Goal: Task Accomplishment & Management: Manage account settings

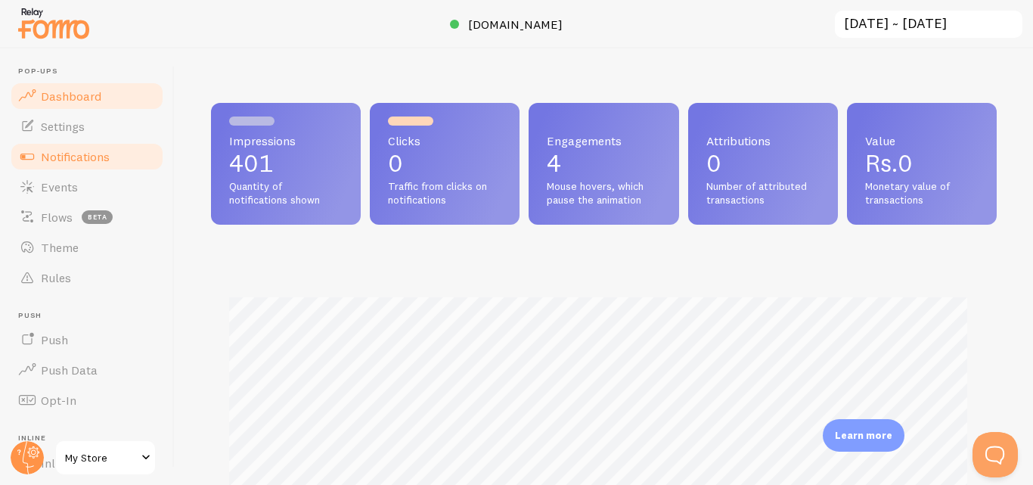
click at [85, 156] on span "Notifications" at bounding box center [75, 156] width 69 height 15
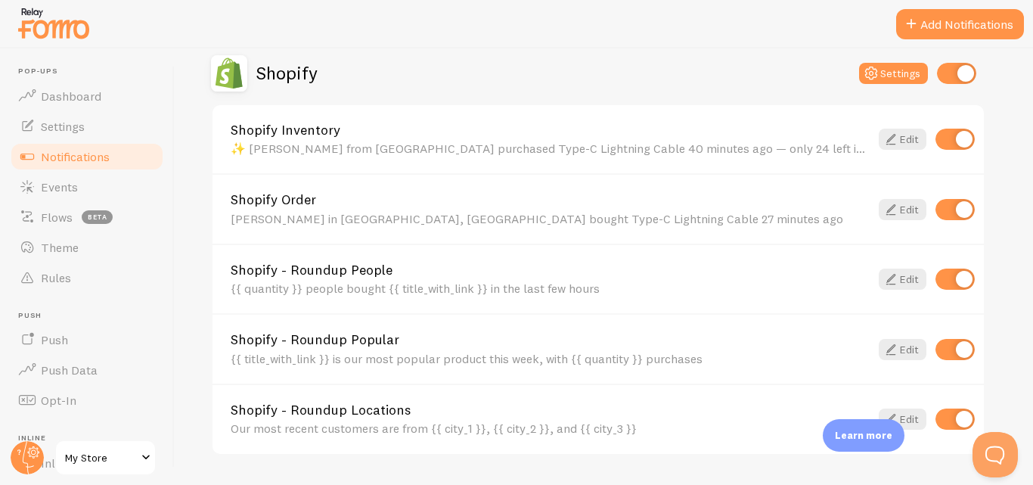
scroll to position [524, 0]
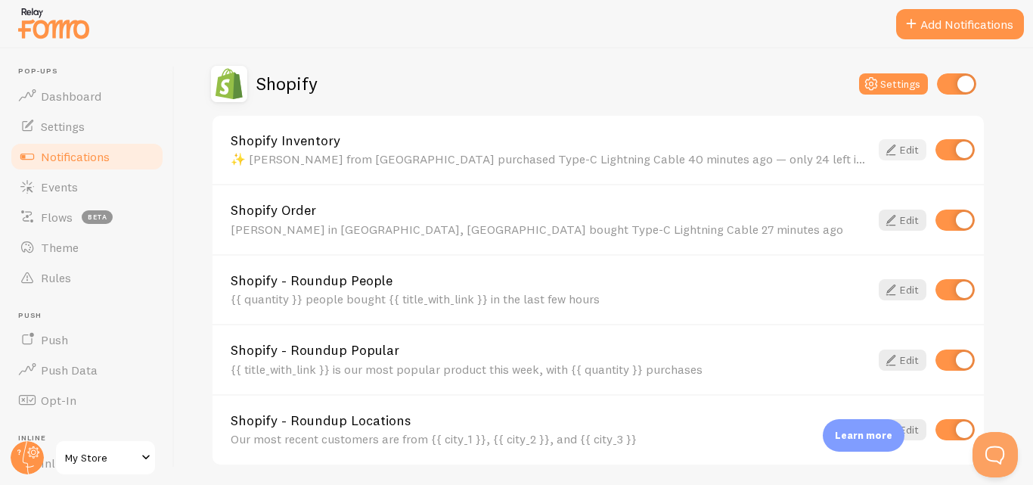
click at [906, 144] on link "Edit" at bounding box center [903, 149] width 48 height 21
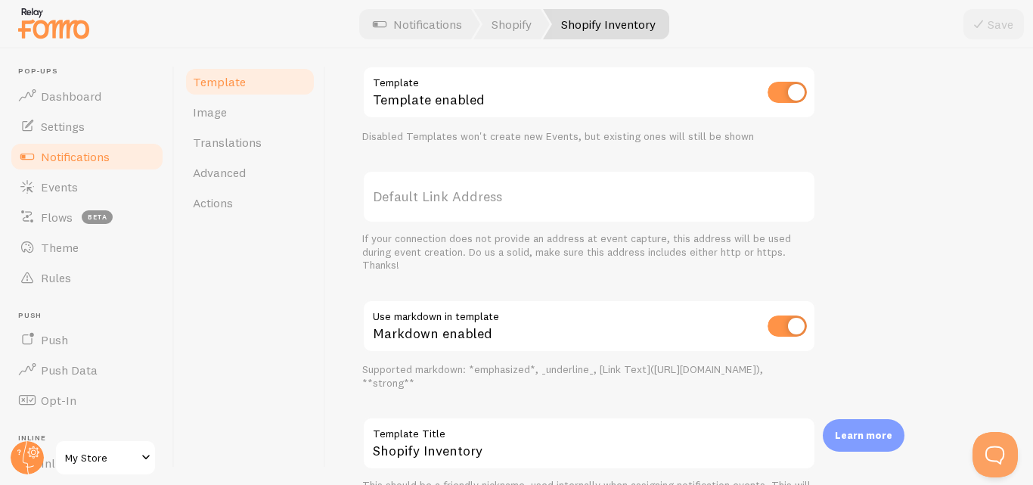
scroll to position [515, 0]
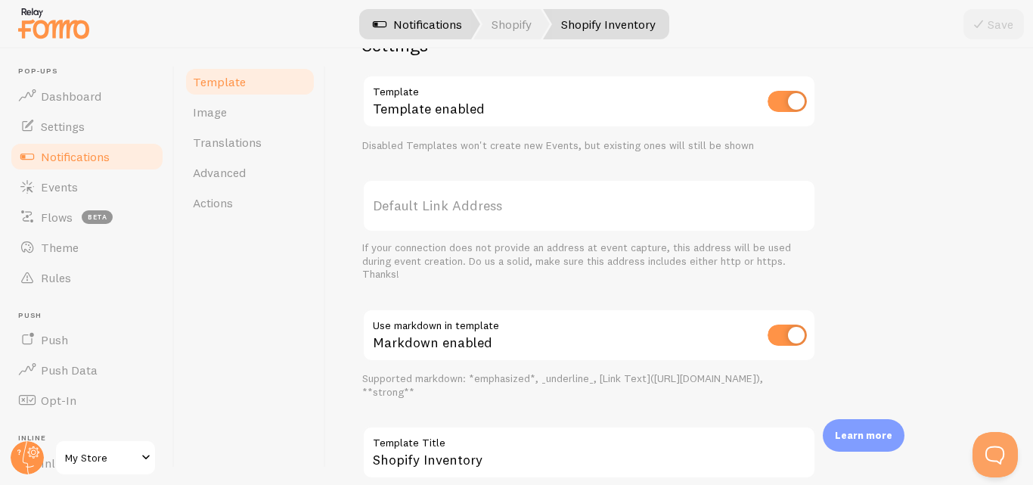
click at [399, 13] on link "Notifications" at bounding box center [418, 24] width 126 height 30
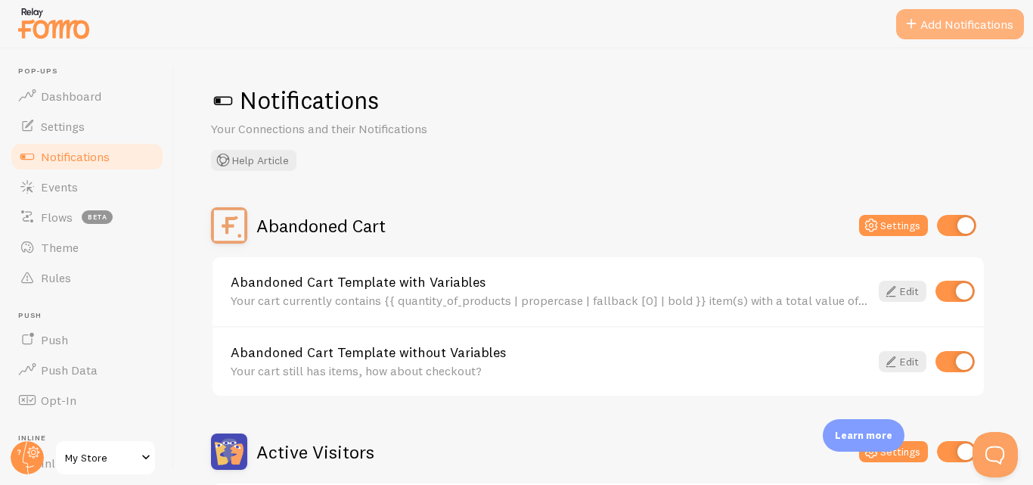
click at [956, 25] on button "Add Notifications" at bounding box center [960, 24] width 128 height 30
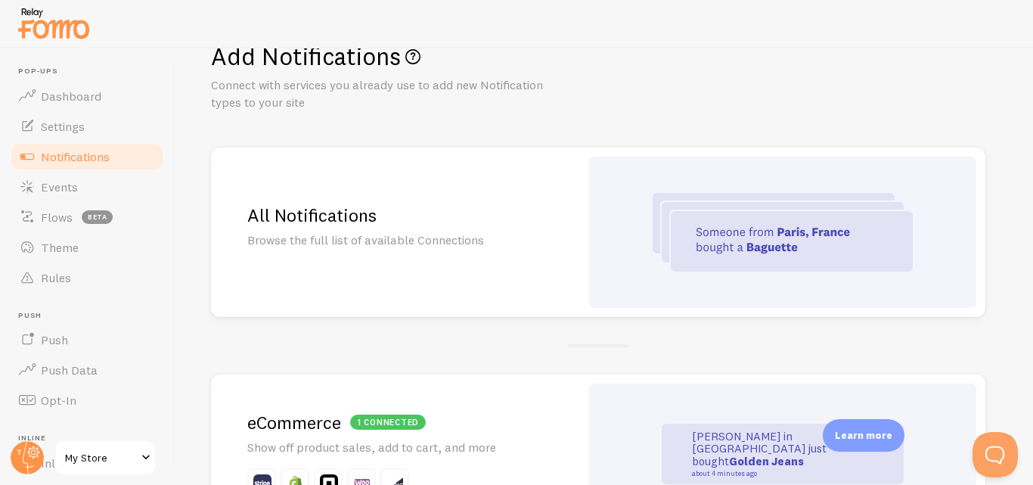
scroll to position [58, 0]
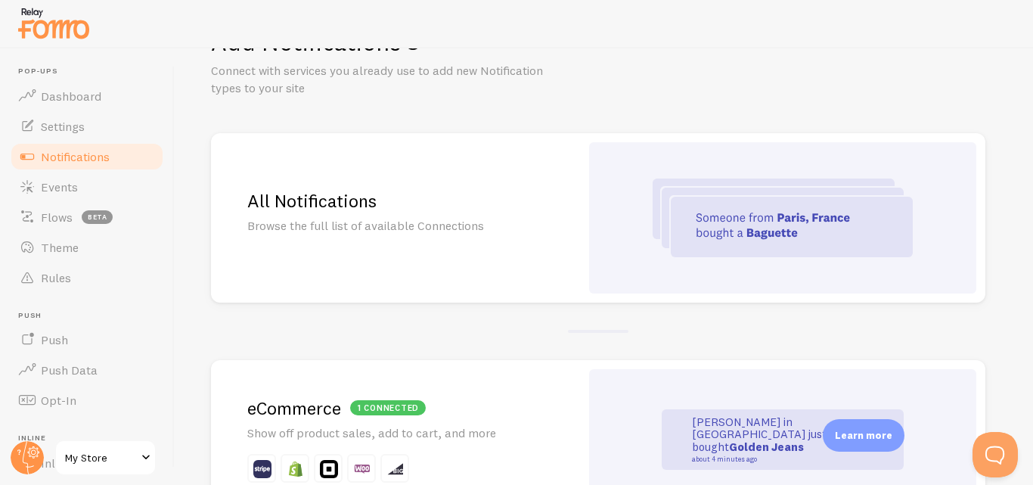
click at [765, 221] on img at bounding box center [783, 218] width 260 height 79
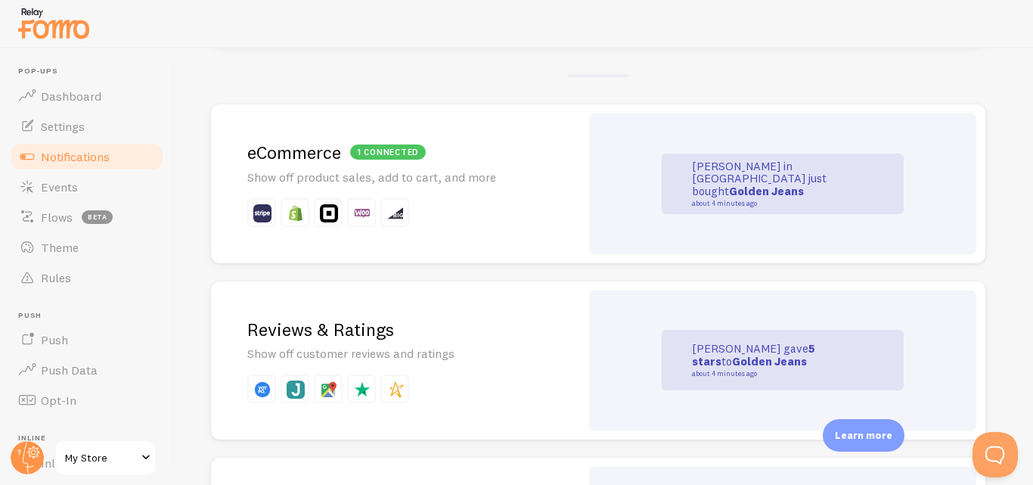
scroll to position [288, 0]
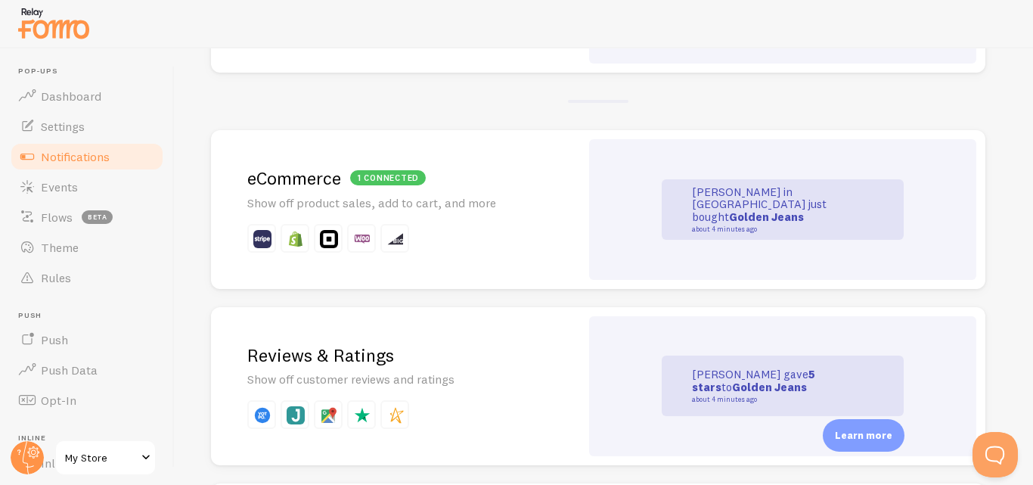
click at [350, 165] on div "1 connected eCommerce Show off product sales, add to cart, and more" at bounding box center [395, 209] width 369 height 159
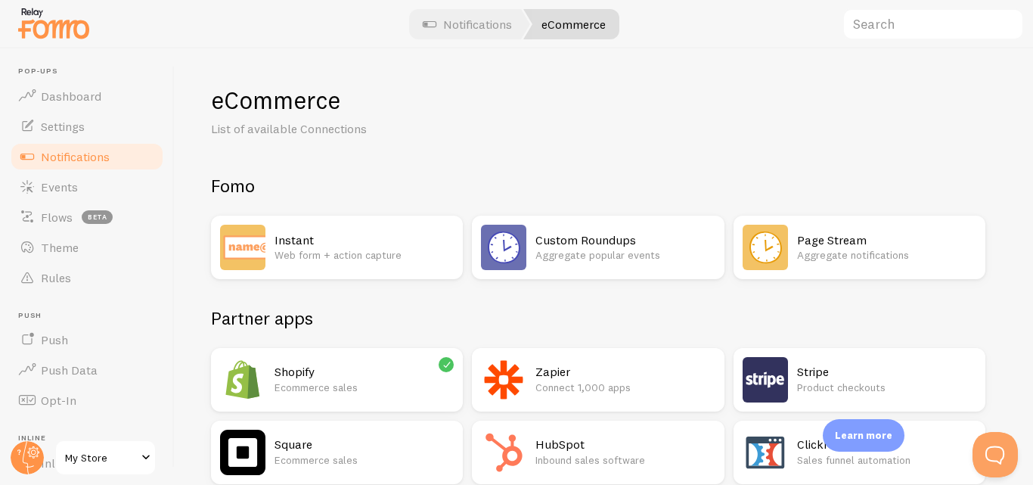
click at [340, 394] on p "Ecommerce sales" at bounding box center [364, 387] width 179 height 15
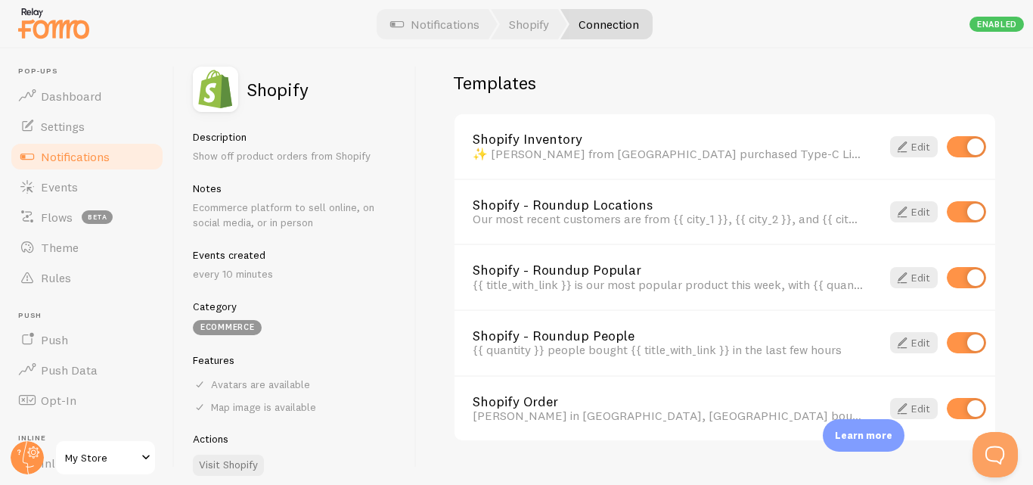
scroll to position [1084, 0]
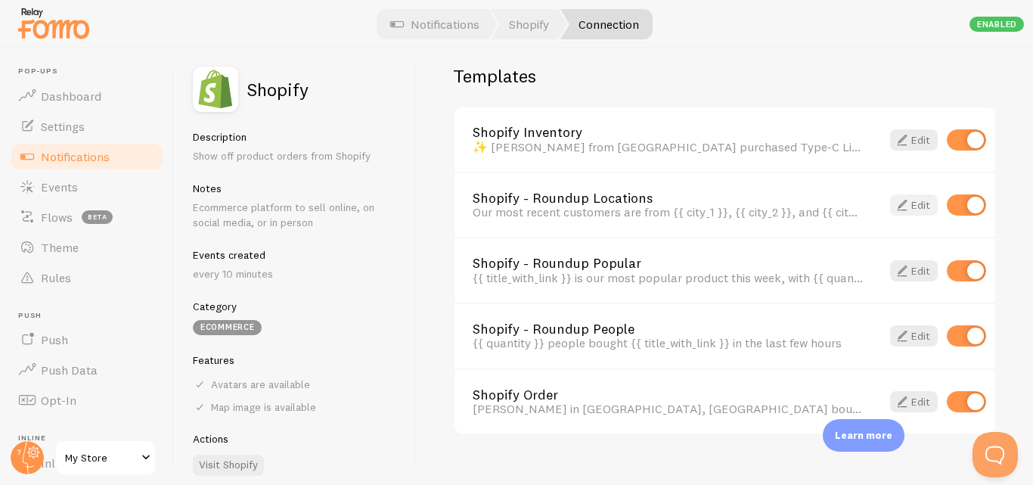
click at [899, 208] on link "Edit" at bounding box center [914, 204] width 48 height 21
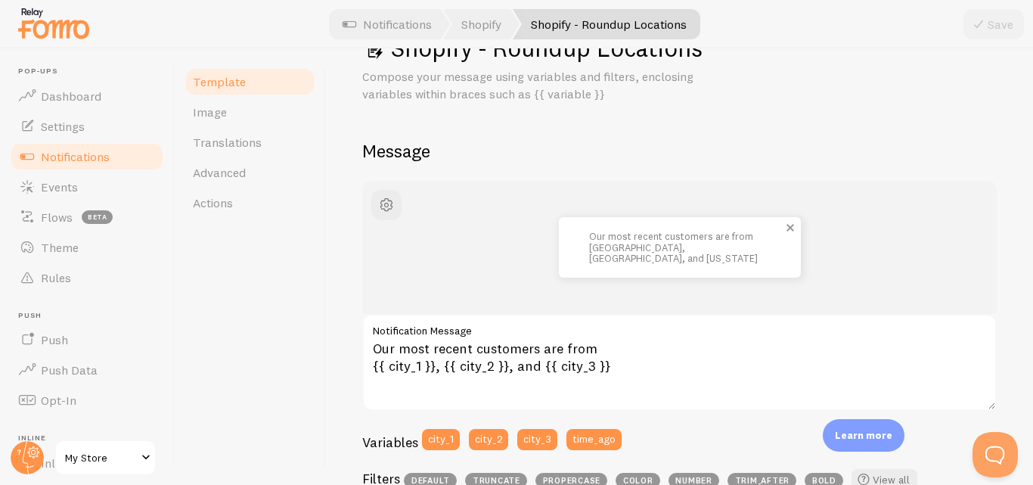
scroll to position [67, 0]
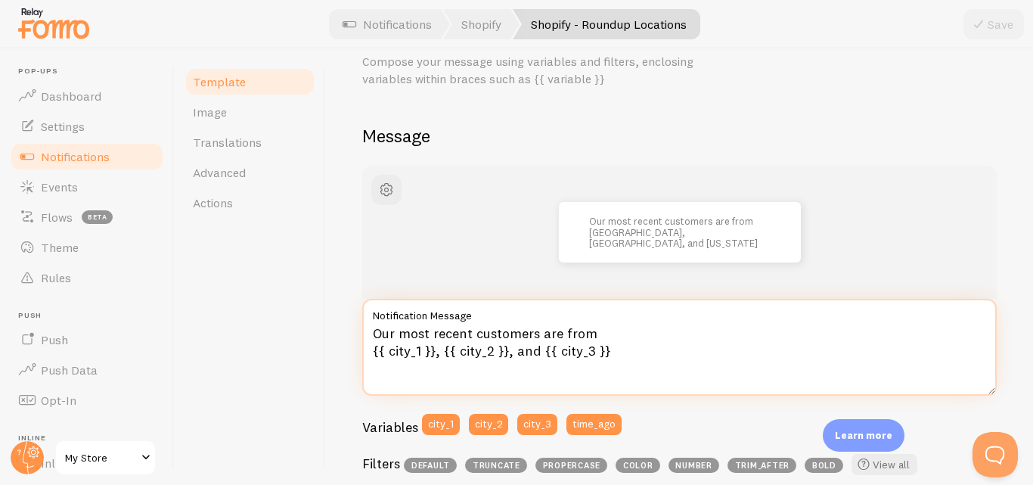
drag, startPoint x: 606, startPoint y: 359, endPoint x: 374, endPoint y: 344, distance: 231.9
click at [374, 344] on textarea "Our most recent customers are from {{ city_1 }}, {{ city_2 }}, and {{ city_3 }}" at bounding box center [679, 347] width 635 height 97
click at [370, 335] on textarea "Our most recent customers are from {{ city_1 }}, {{ city_2 }}, and {{ city_3 }}" at bounding box center [679, 347] width 635 height 97
drag, startPoint x: 370, startPoint y: 335, endPoint x: 639, endPoint y: 374, distance: 272.1
click at [639, 374] on textarea "Our most recent customers are from {{ city_1 }}, {{ city_2 }}, and {{ city_3 }}" at bounding box center [679, 347] width 635 height 97
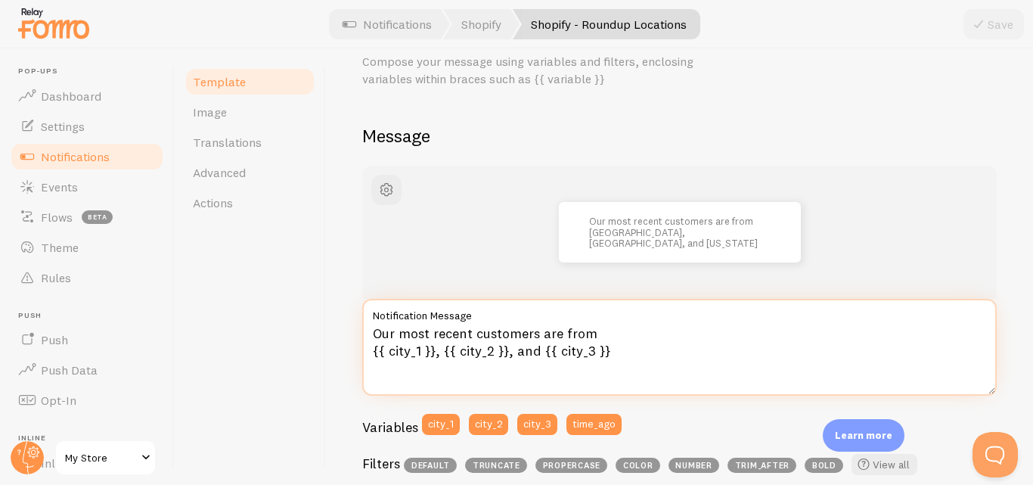
click at [585, 338] on textarea "Our most recent customers are from {{ city_1 }}, {{ city_2 }}, and {{ city_3 }}" at bounding box center [679, 347] width 635 height 97
click at [603, 346] on textarea "Our most recent customers are from {{ city_1 }}, {{ city_2 }}, and {{ city_3 }}" at bounding box center [679, 347] width 635 height 97
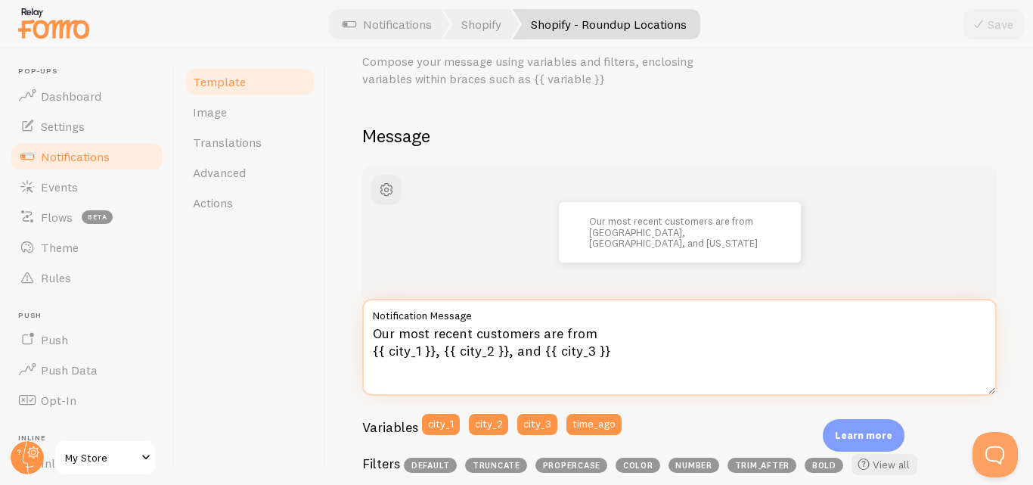
drag, startPoint x: 603, startPoint y: 346, endPoint x: 380, endPoint y: 324, distance: 223.5
click at [380, 324] on textarea "Our most recent customers are from {{ city_1 }}, {{ city_2 }}, and {{ city_3 }}" at bounding box center [679, 347] width 635 height 97
click at [512, 346] on textarea "Our most recent customers are from {{ city_1 }}, {{ city_2 }}, and {{ city_3 }}" at bounding box center [679, 347] width 635 height 97
click at [587, 344] on textarea "Our most recent customers are from {{ city_1 }}, {{ city_2 }}, and {{ city_3 }}" at bounding box center [679, 347] width 635 height 97
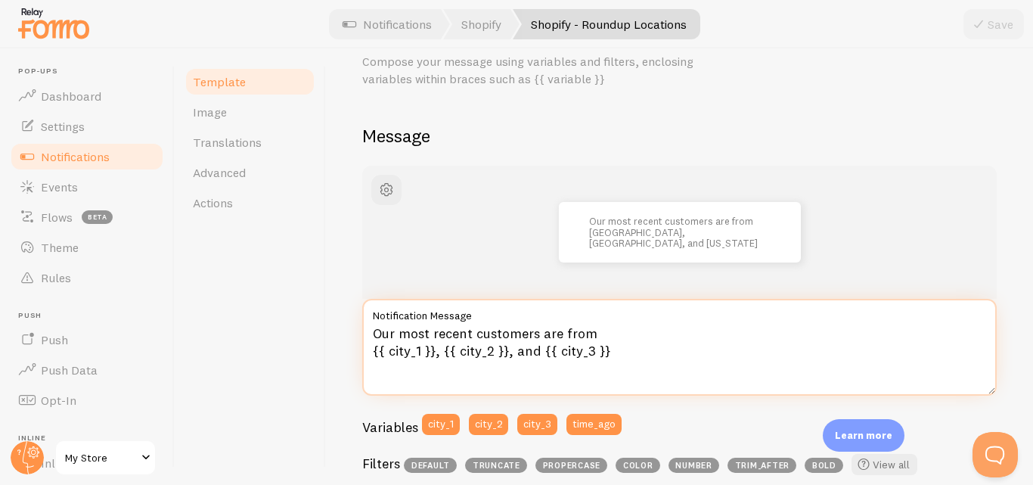
click at [587, 344] on textarea "Our most recent customers are from {{ city_1 }}, {{ city_2 }}, and {{ city_3 }}" at bounding box center [679, 347] width 635 height 97
paste textarea "Recent buyers: [PERSON_NAME] from [GEOGRAPHIC_DATA], [PERSON_NAME] from [GEOGRA…"
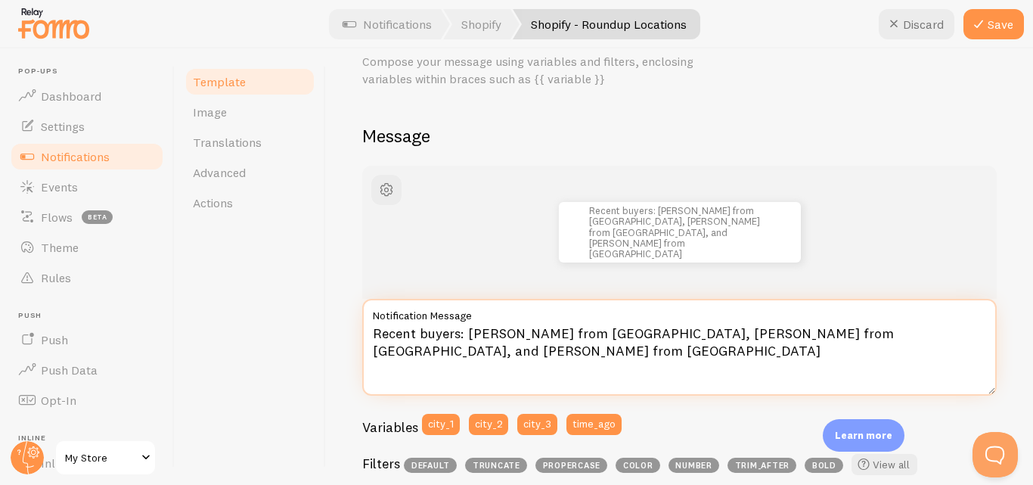
click at [744, 340] on textarea "Recent buyers: [PERSON_NAME] from [GEOGRAPHIC_DATA], [PERSON_NAME] from [GEOGRA…" at bounding box center [679, 347] width 635 height 97
type textarea "Recent buyers: [PERSON_NAME] from [GEOGRAPHIC_DATA], [PERSON_NAME] from [GEOGRA…"
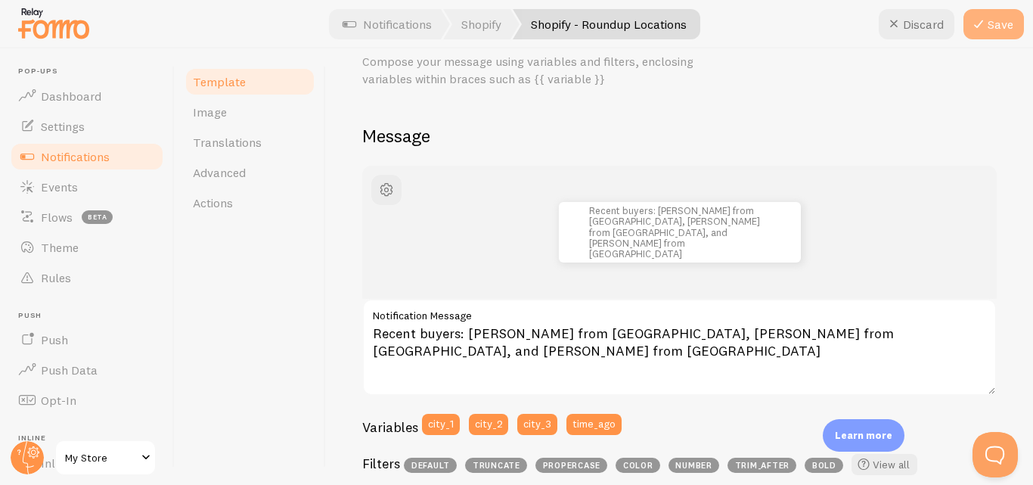
click at [981, 32] on icon at bounding box center [979, 24] width 18 height 18
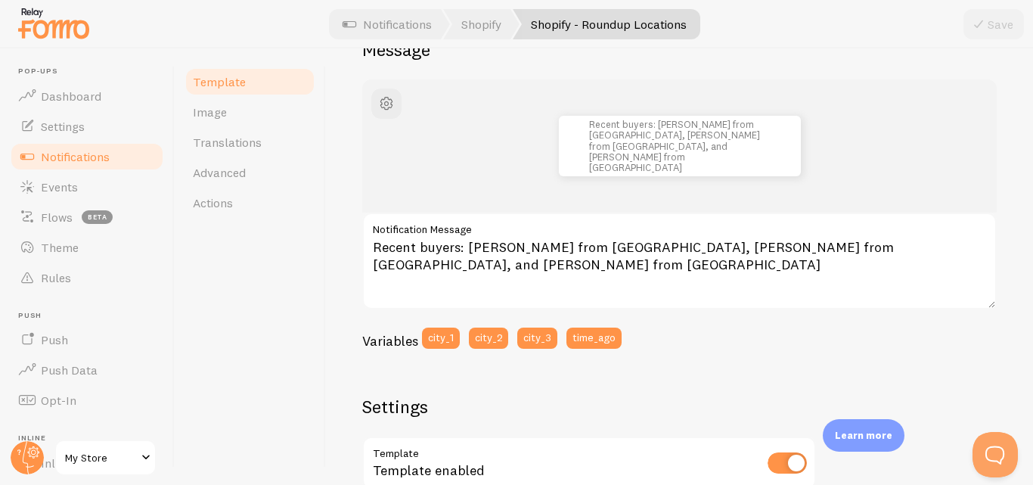
scroll to position [148, 0]
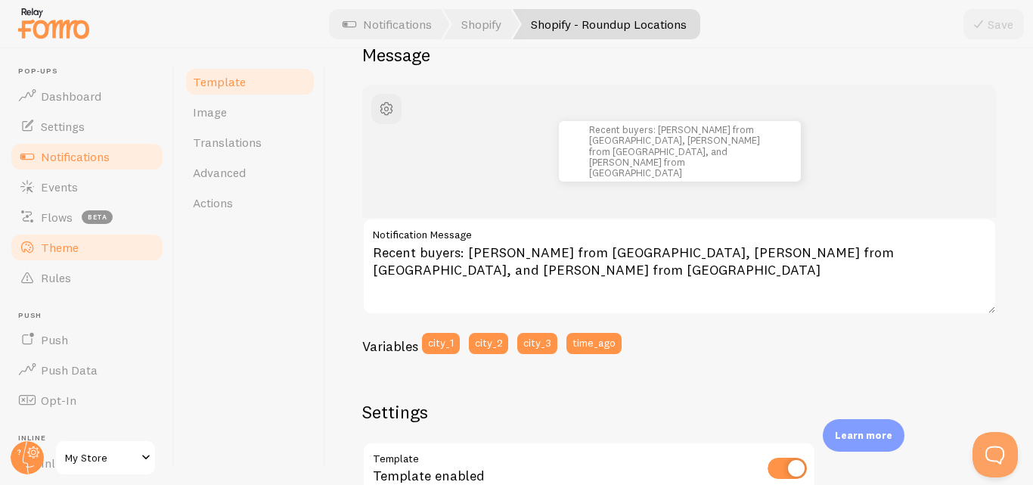
click at [116, 237] on link "Theme" at bounding box center [87, 247] width 156 height 30
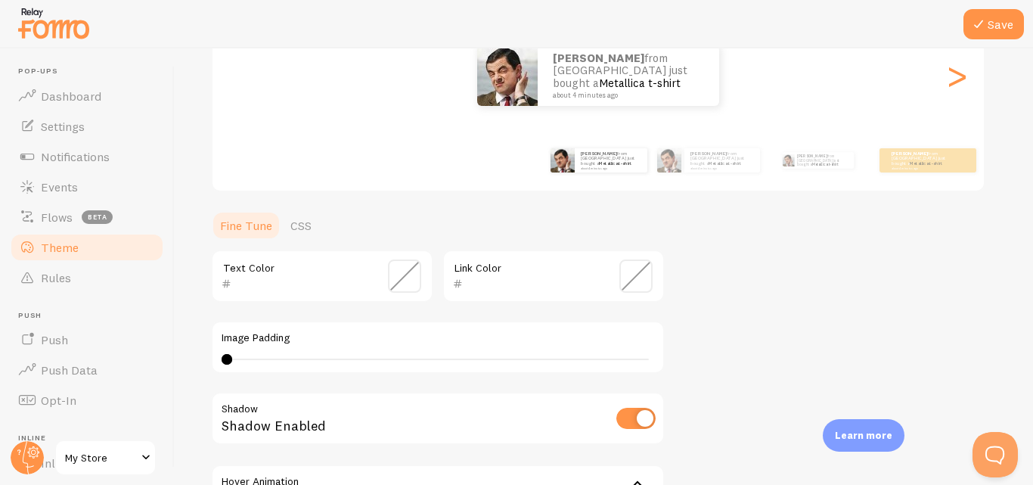
scroll to position [203, 0]
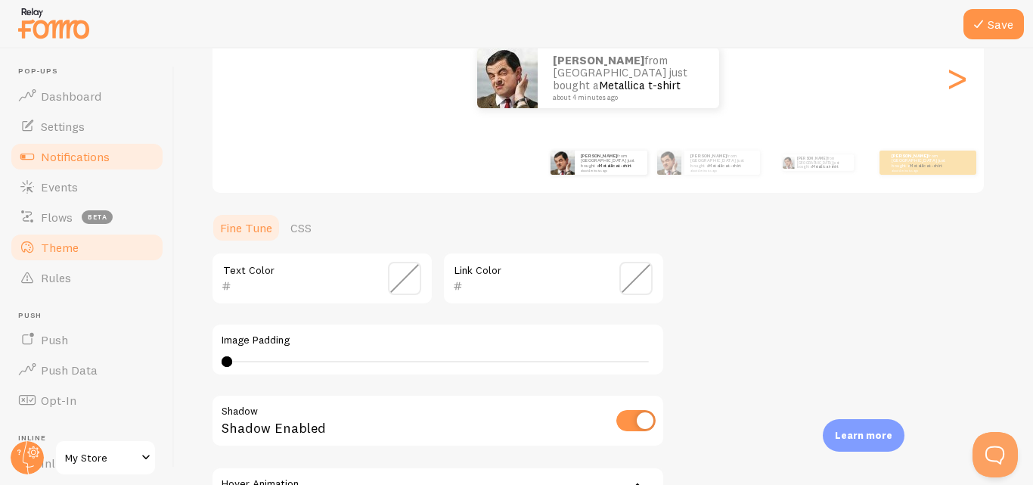
click at [70, 149] on span "Notifications" at bounding box center [75, 156] width 69 height 15
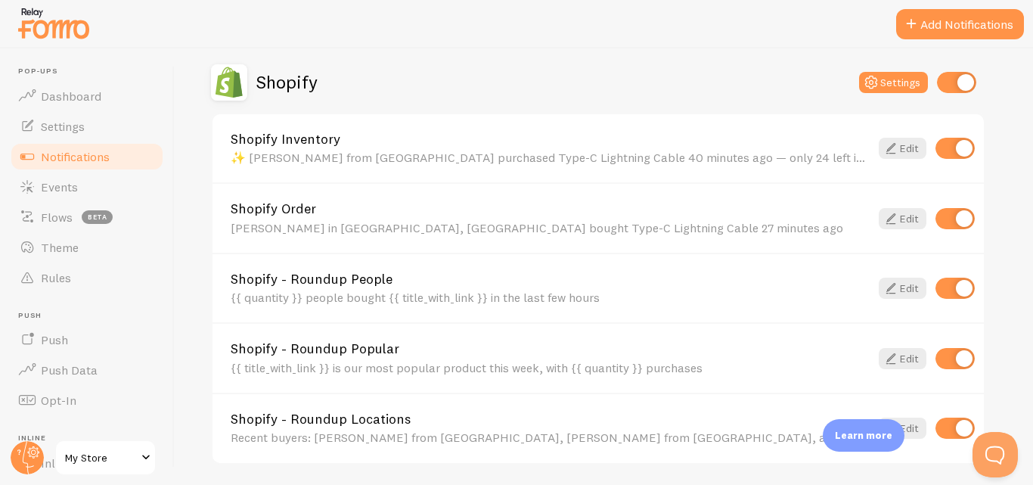
scroll to position [563, 0]
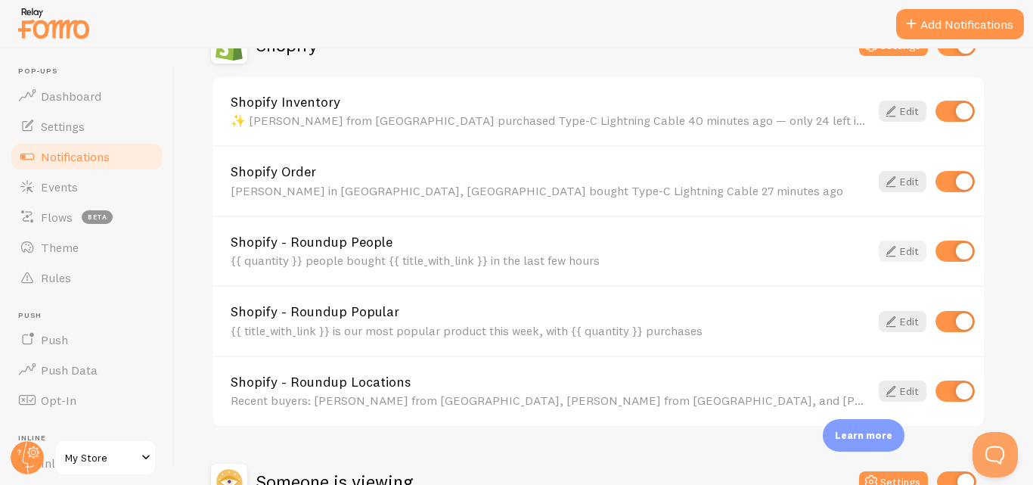
click at [893, 255] on icon at bounding box center [891, 251] width 18 height 18
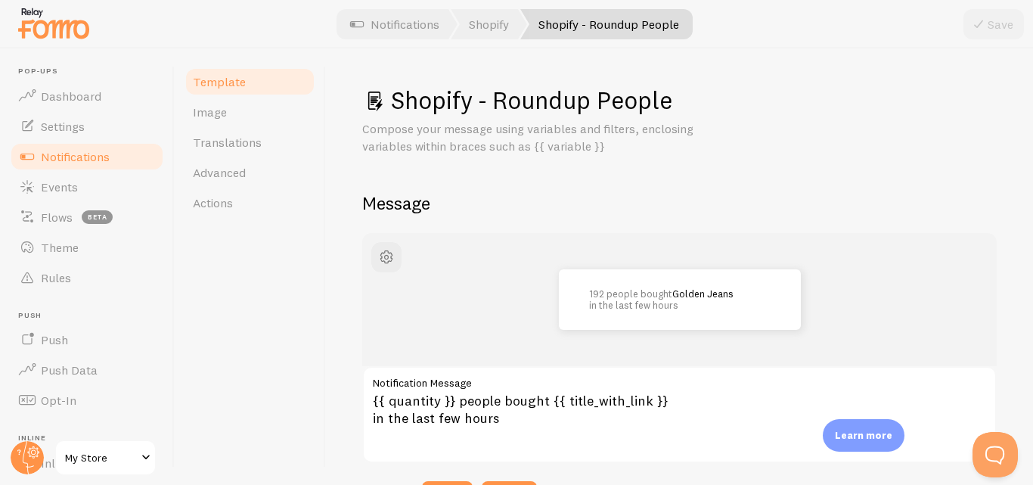
scroll to position [44, 0]
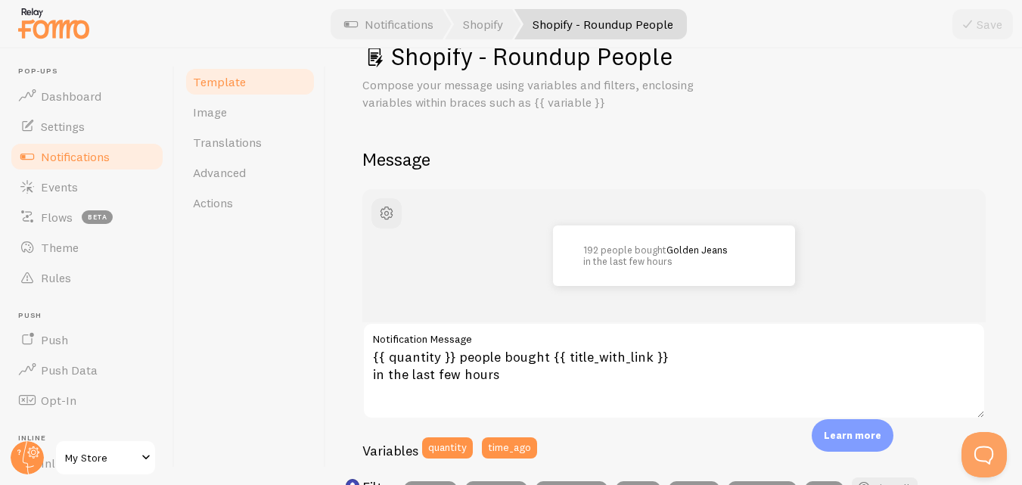
drag, startPoint x: 371, startPoint y: 334, endPoint x: 453, endPoint y: 372, distance: 90.3
click at [453, 372] on div "{{ quantity }} people bought {{ title_with_link }} in the last few hours Notifi…" at bounding box center [673, 370] width 623 height 97
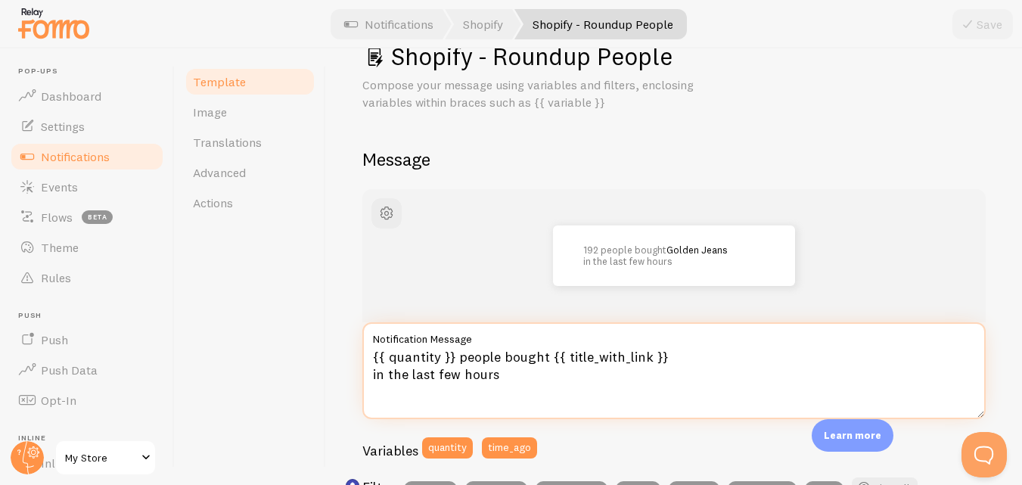
drag, startPoint x: 510, startPoint y: 381, endPoint x: 373, endPoint y: 353, distance: 139.7
click at [373, 353] on textarea "{{ quantity }} people bought {{ title_with_link }} in the last few hours" at bounding box center [673, 370] width 623 height 97
click at [510, 376] on textarea "{{ quantity }} people bought {{ title_with_link }} in the last few hours" at bounding box center [673, 370] width 623 height 97
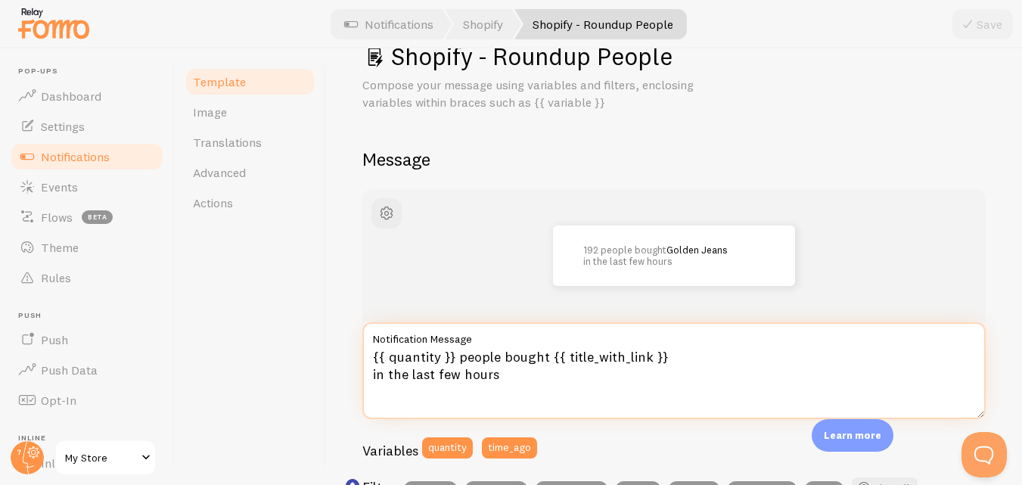
paste textarea
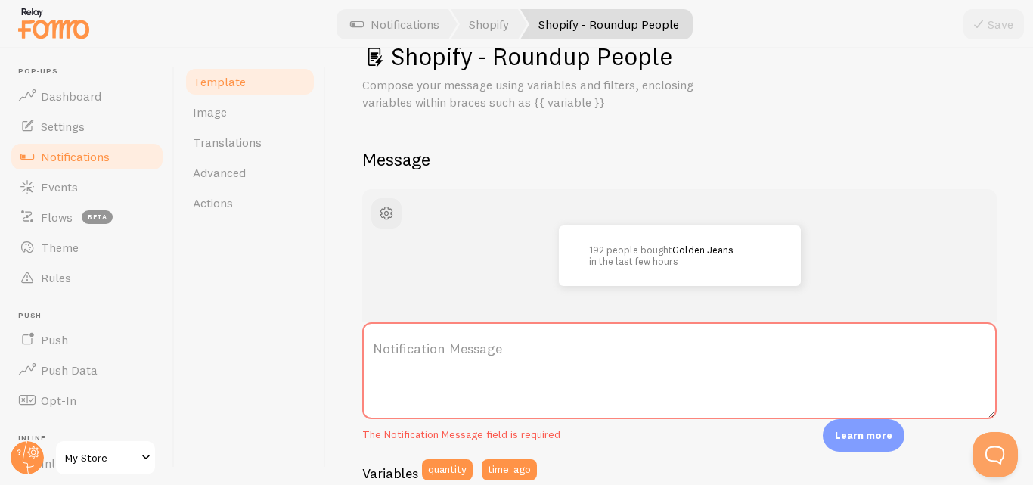
click at [501, 346] on label "Notification Message" at bounding box center [679, 348] width 635 height 53
click at [501, 346] on textarea "Notification Message" at bounding box center [679, 370] width 635 height 97
paste textarea "24 people bought Type-C Lightning Cable in the last few hours — most orders cam…"
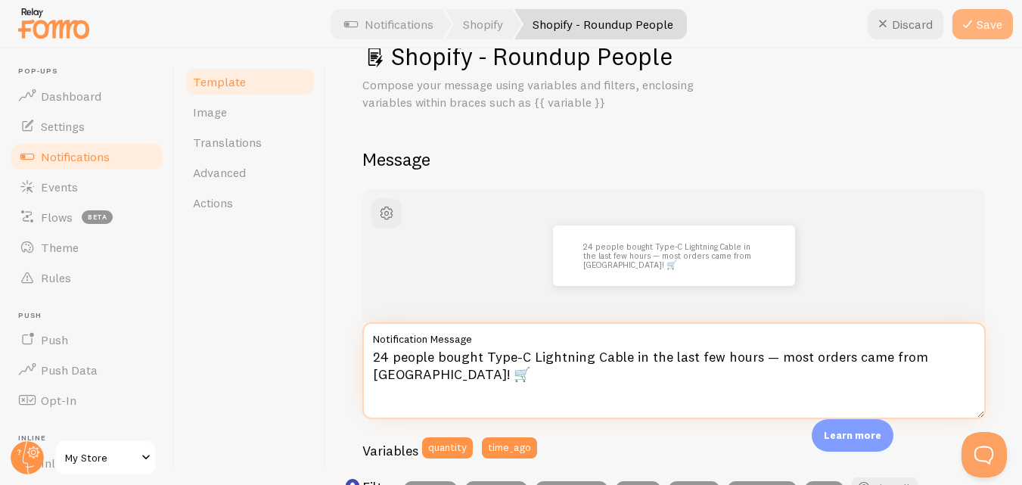
type textarea "24 people bought Type-C Lightning Cable in the last few hours — most orders cam…"
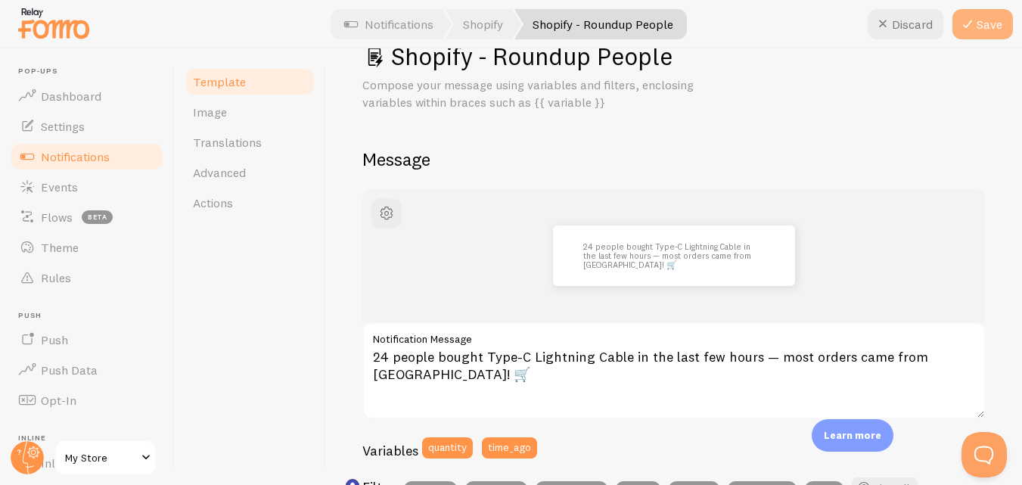
click at [980, 18] on button "Save" at bounding box center [982, 24] width 61 height 30
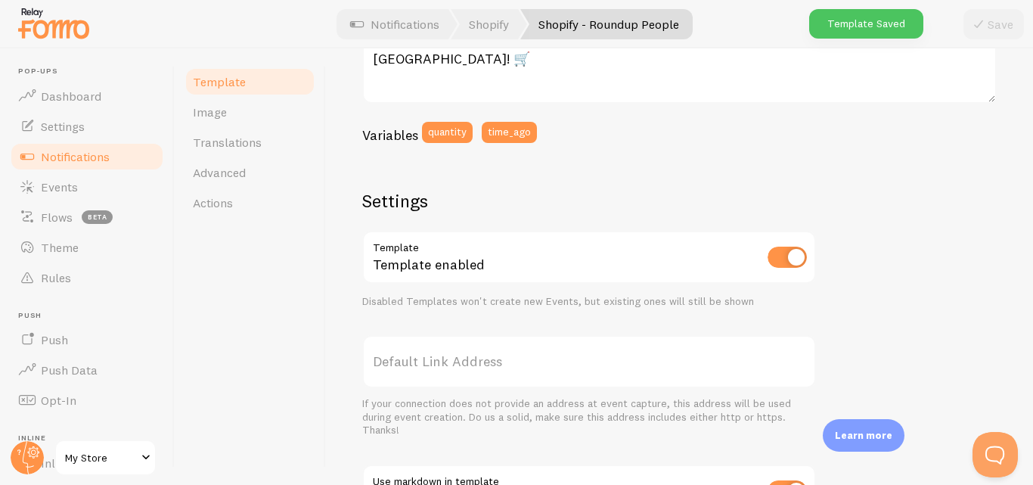
scroll to position [392, 0]
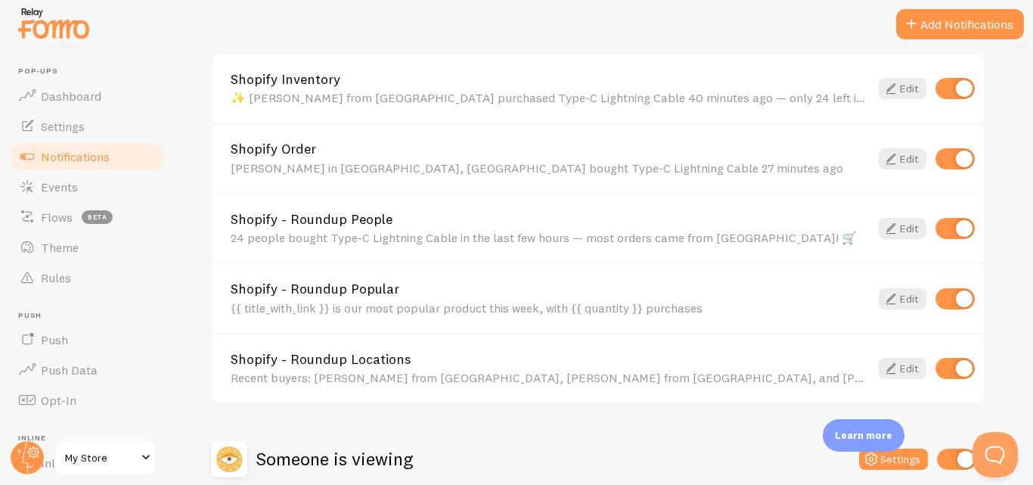
scroll to position [626, 0]
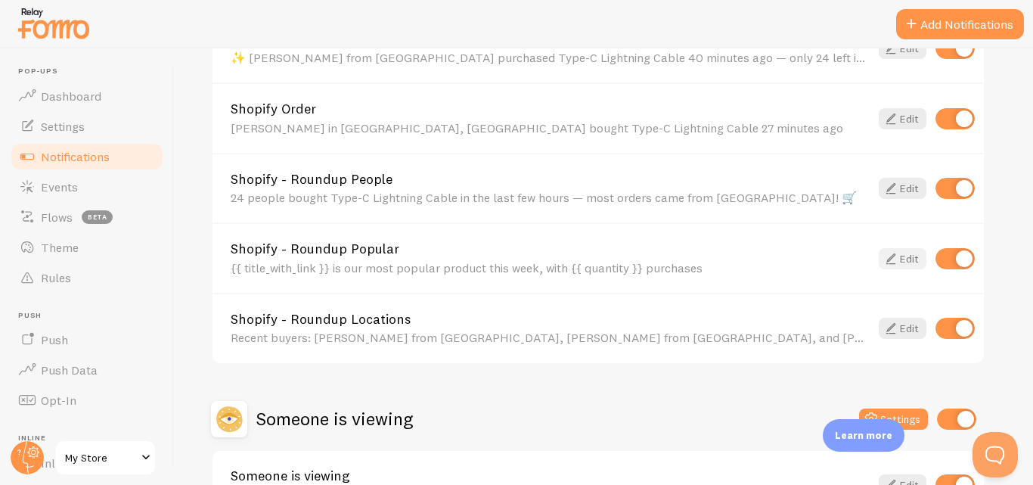
click at [907, 258] on link "Edit" at bounding box center [903, 258] width 48 height 21
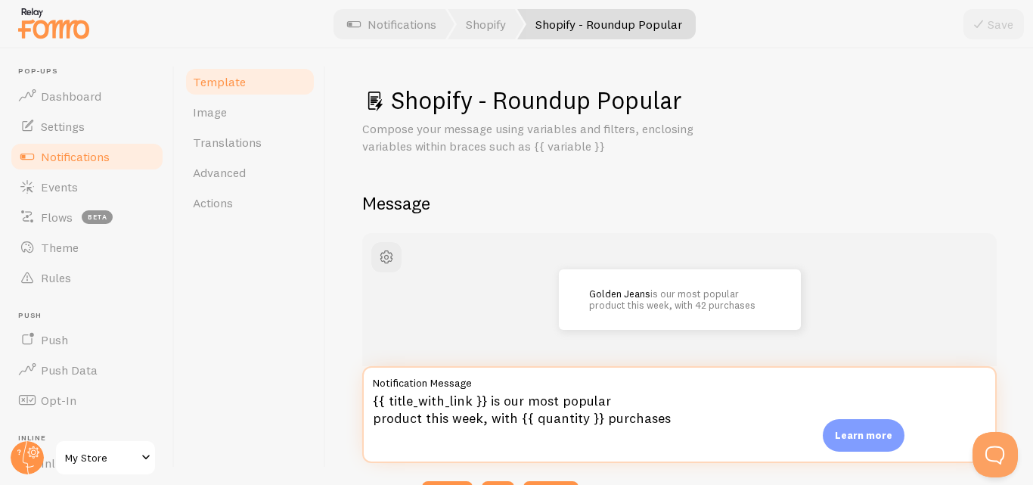
click at [681, 419] on textarea "{{ title_with_link }} is our most popular product this week, with {{ quantity }…" at bounding box center [679, 414] width 635 height 97
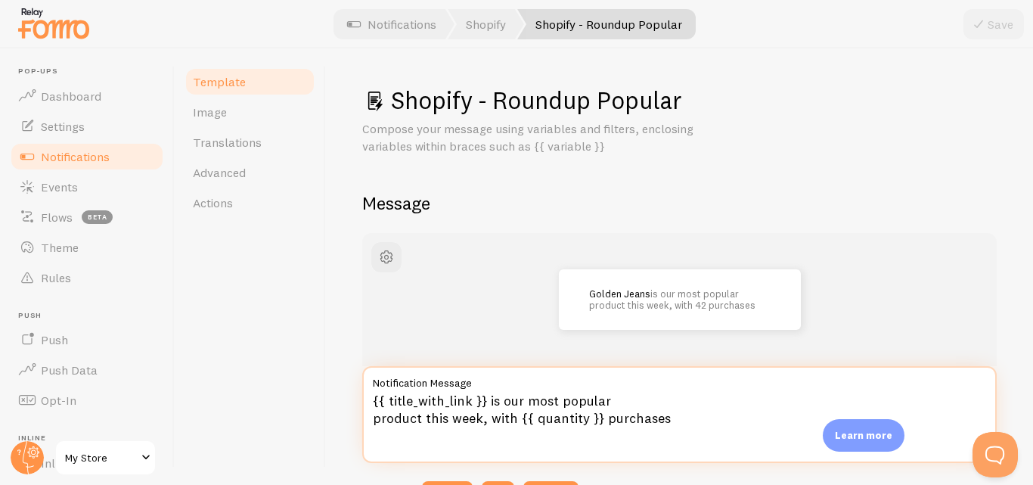
click at [681, 419] on textarea "{{ title_with_link }} is our most popular product this week, with {{ quantity }…" at bounding box center [679, 414] width 635 height 97
click at [685, 421] on textarea "{{ title_with_link }} is our most popular product this week, with {{ quantity }…" at bounding box center [679, 414] width 635 height 97
drag, startPoint x: 664, startPoint y: 422, endPoint x: 369, endPoint y: 399, distance: 295.9
click at [369, 399] on textarea "{{ title_with_link }} is our most popular product this week, with {{ quantity }…" at bounding box center [679, 414] width 635 height 97
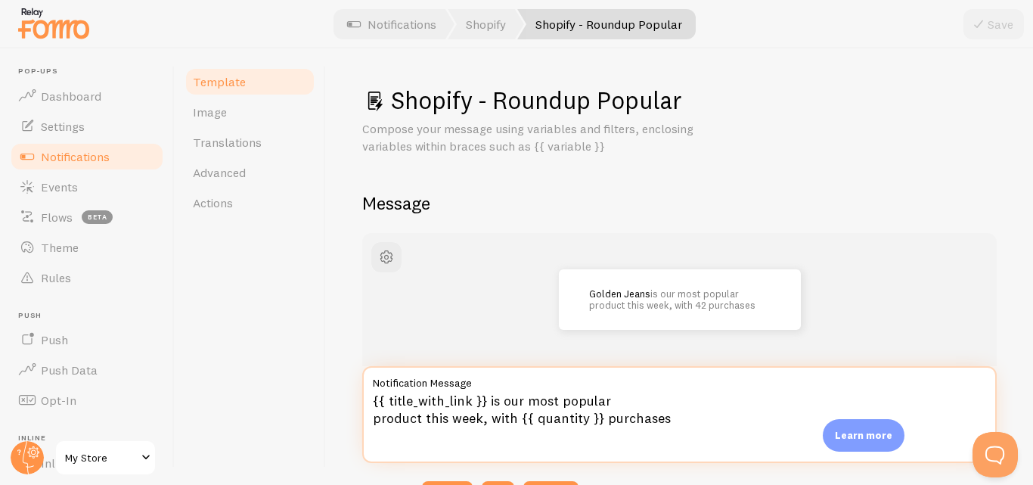
click at [523, 400] on textarea "{{ title_with_link }} is our most popular product this week, with {{ quantity }…" at bounding box center [679, 414] width 635 height 97
paste textarea "🔥 Type-C Lightning Cable is our most popular product this week, with 58 purchas…"
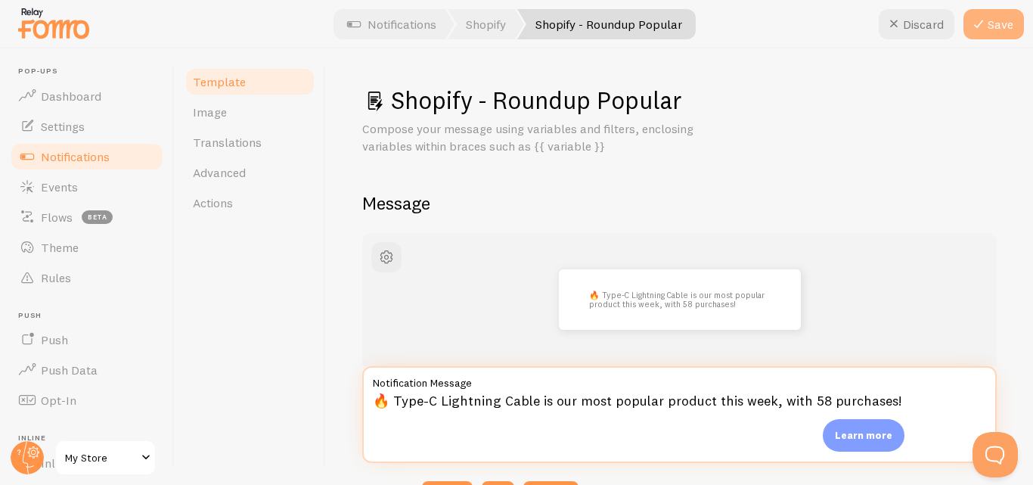
type textarea "🔥 Type-C Lightning Cable is our most popular product this week, with 58 purchas…"
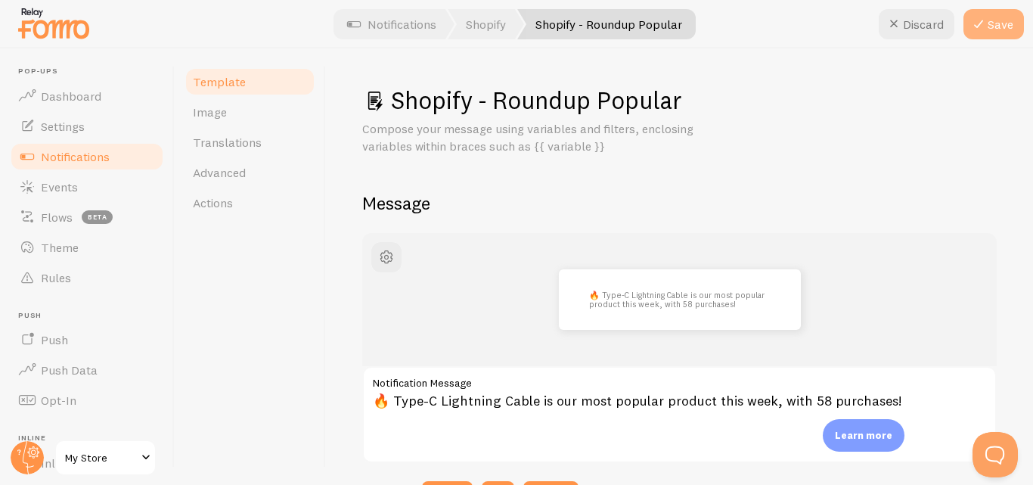
click at [1001, 17] on button "Save" at bounding box center [994, 24] width 61 height 30
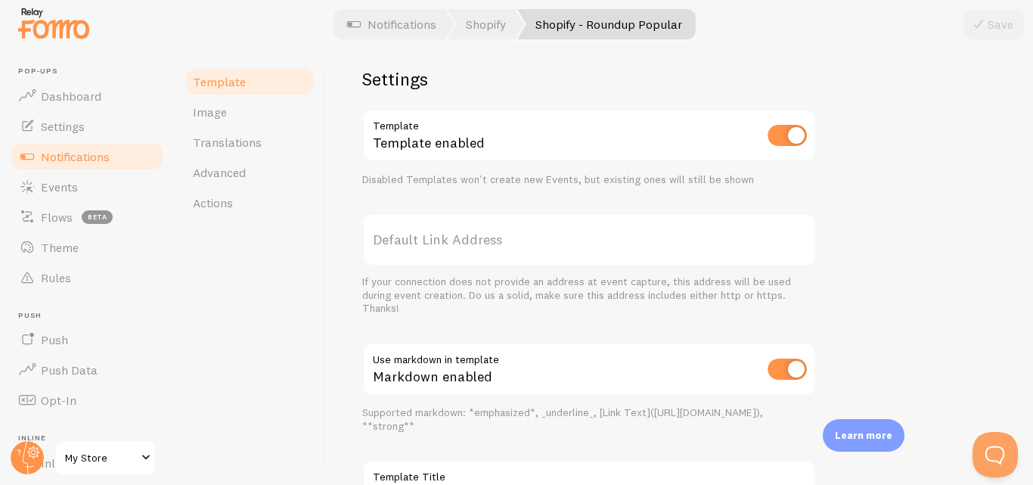
scroll to position [608, 0]
